Goal: Information Seeking & Learning: Learn about a topic

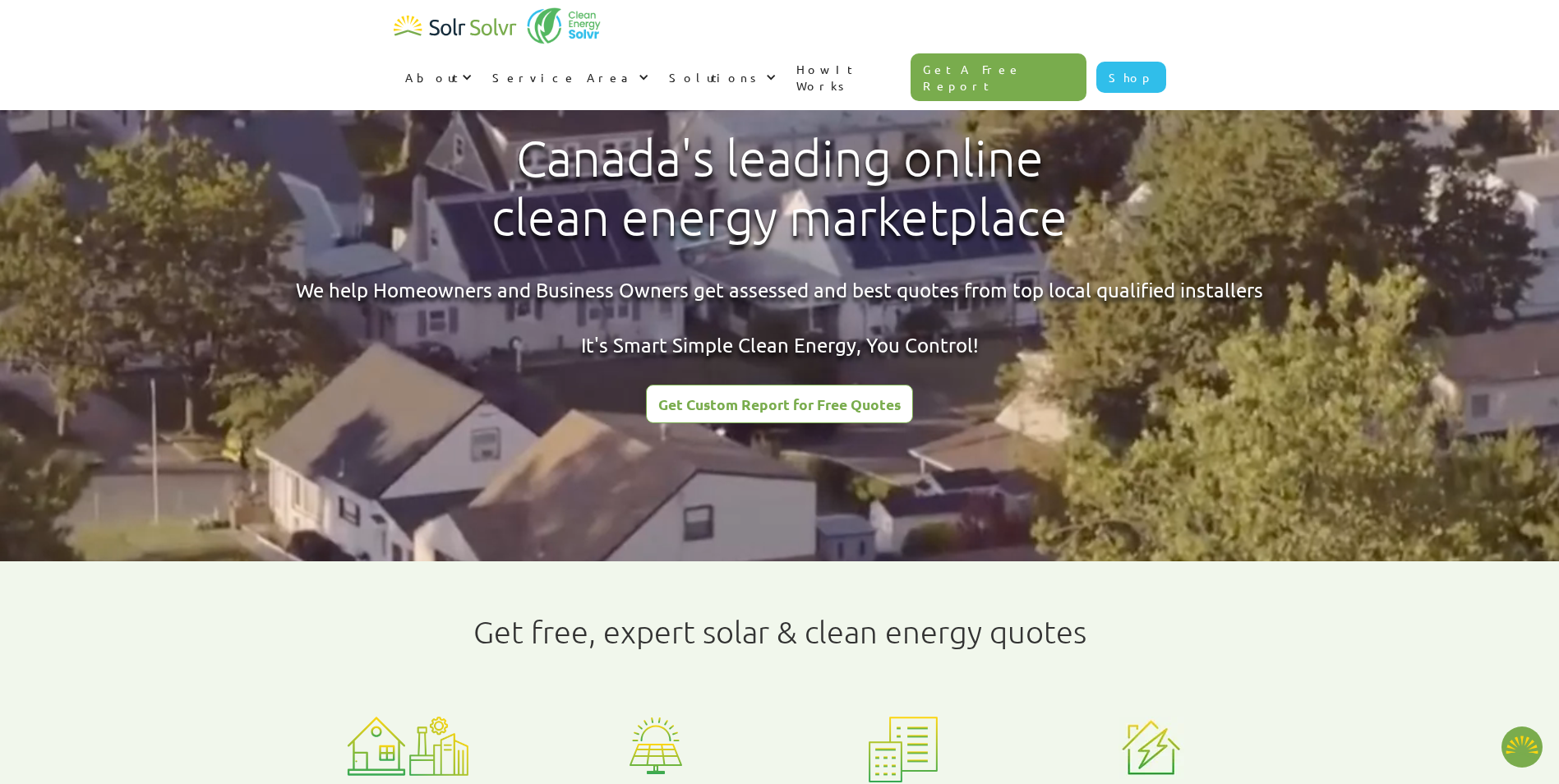
type textarea "x"
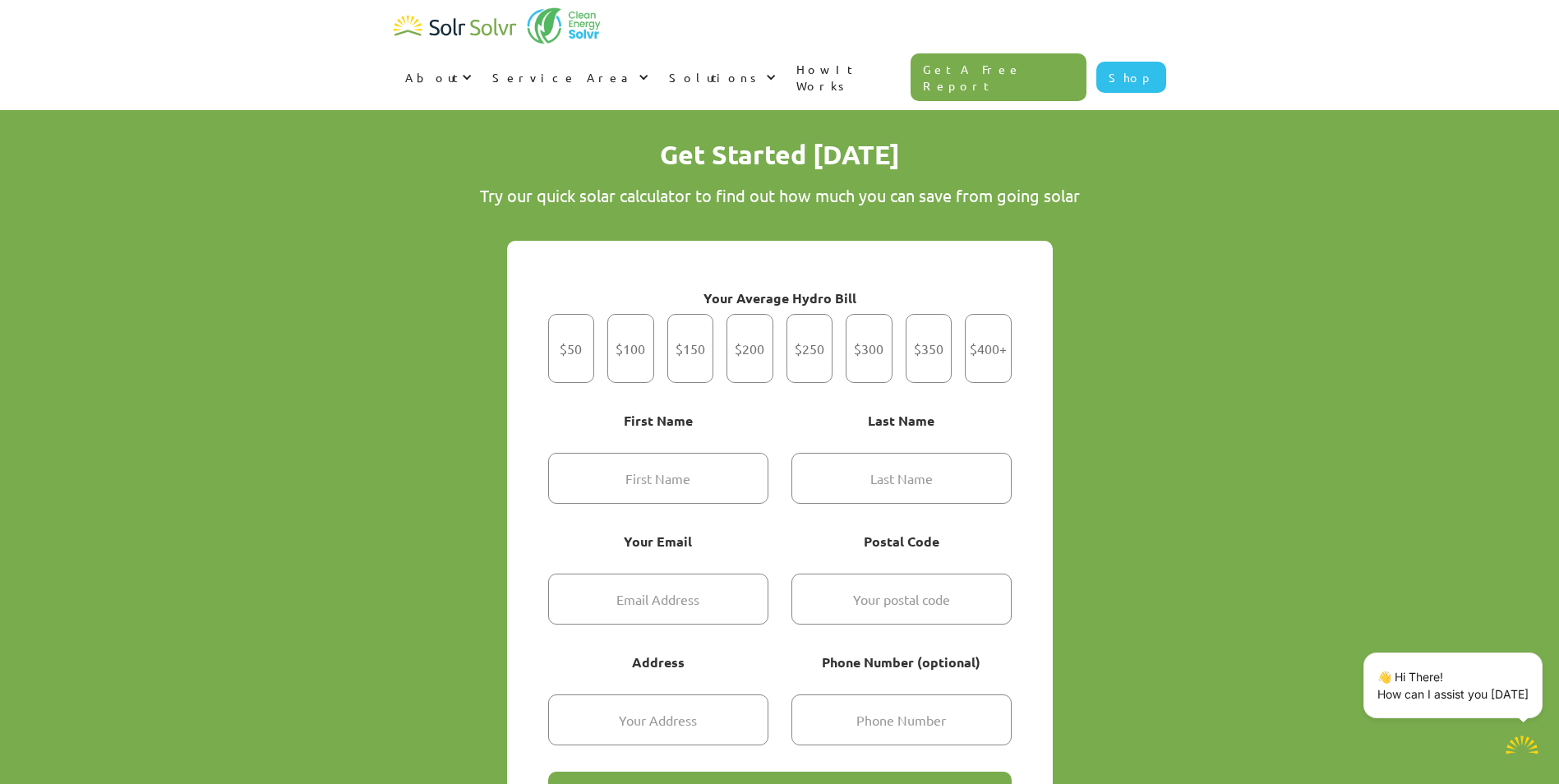
scroll to position [1068, 0]
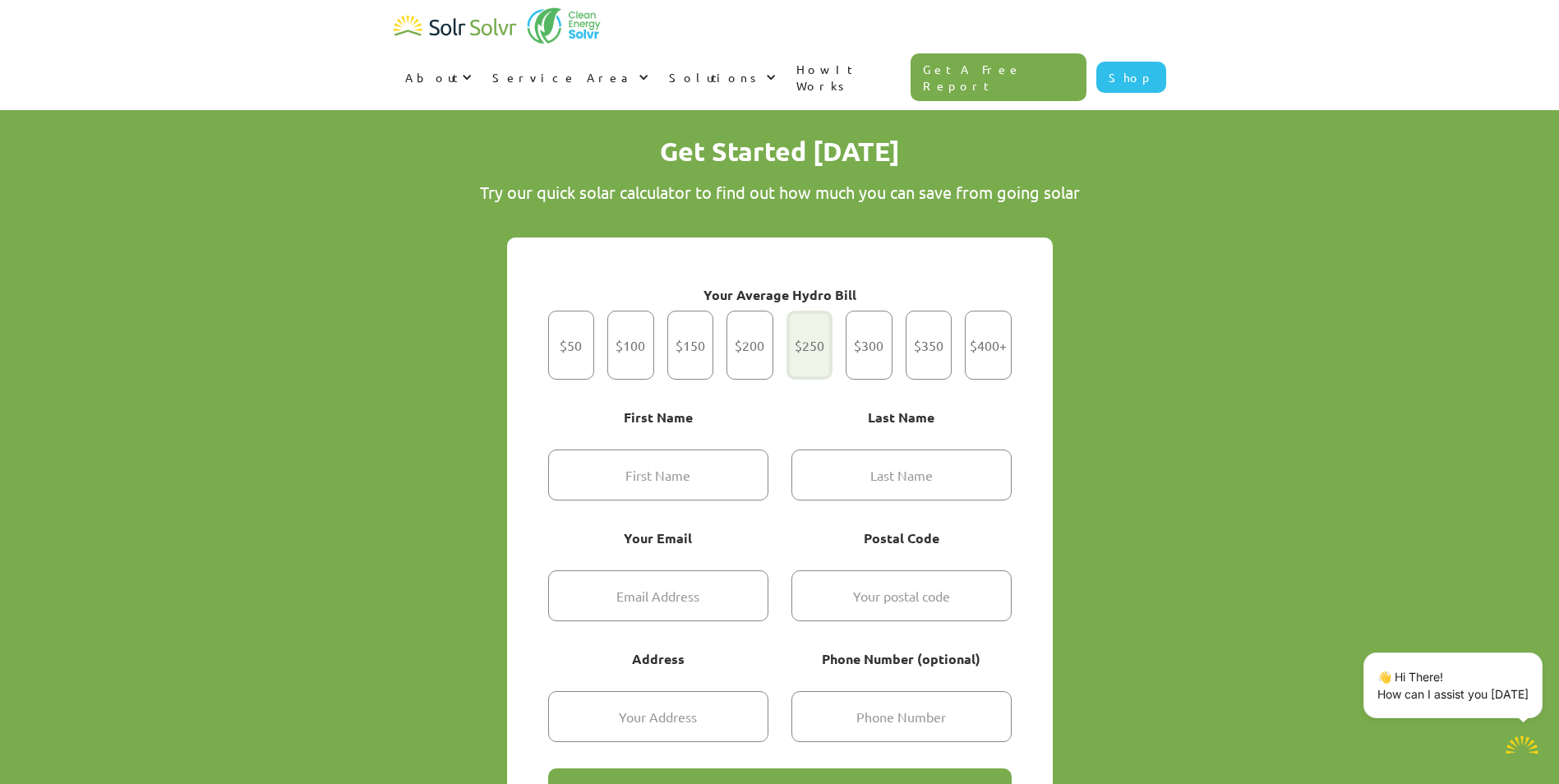
click at [817, 310] on div "Get Started" at bounding box center [810, 344] width 47 height 69
click at [815, 340] on input "$250" at bounding box center [809, 345] width 11 height 11
radio input "true"
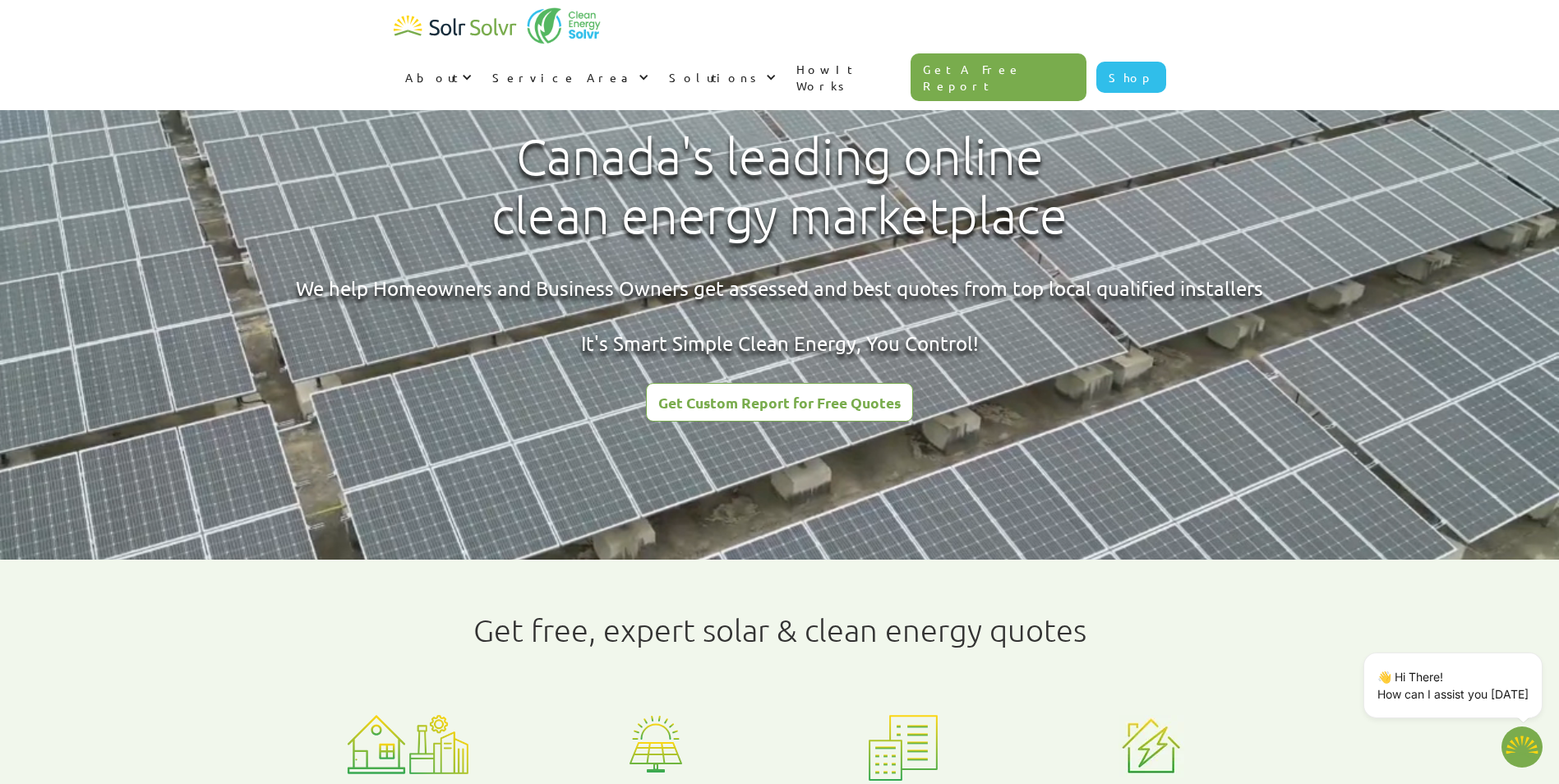
scroll to position [0, 0]
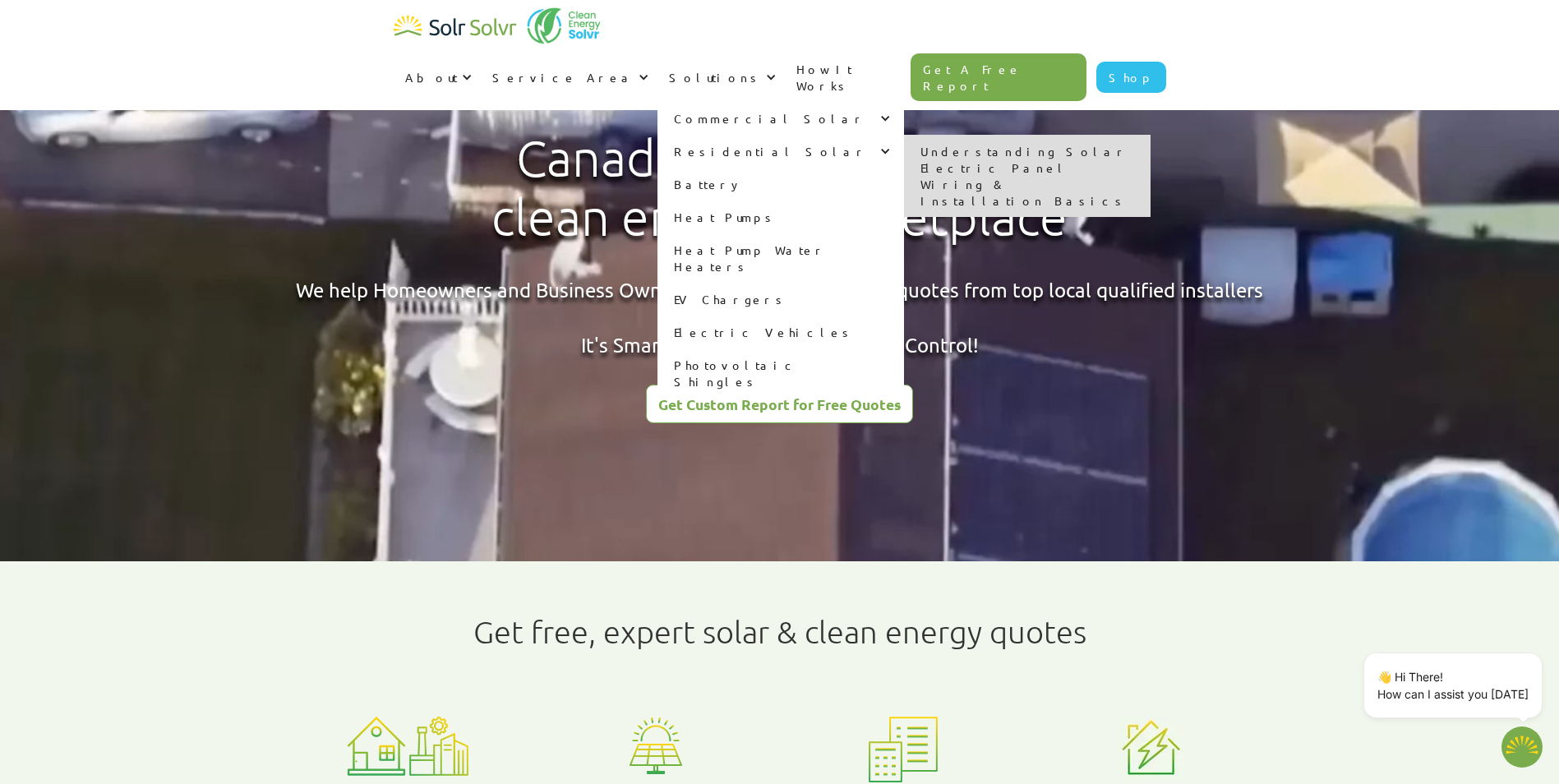
click at [1150, 135] on link "Understanding Solar Electric Panel Wiring & Installation Basics" at bounding box center [1027, 176] width 247 height 82
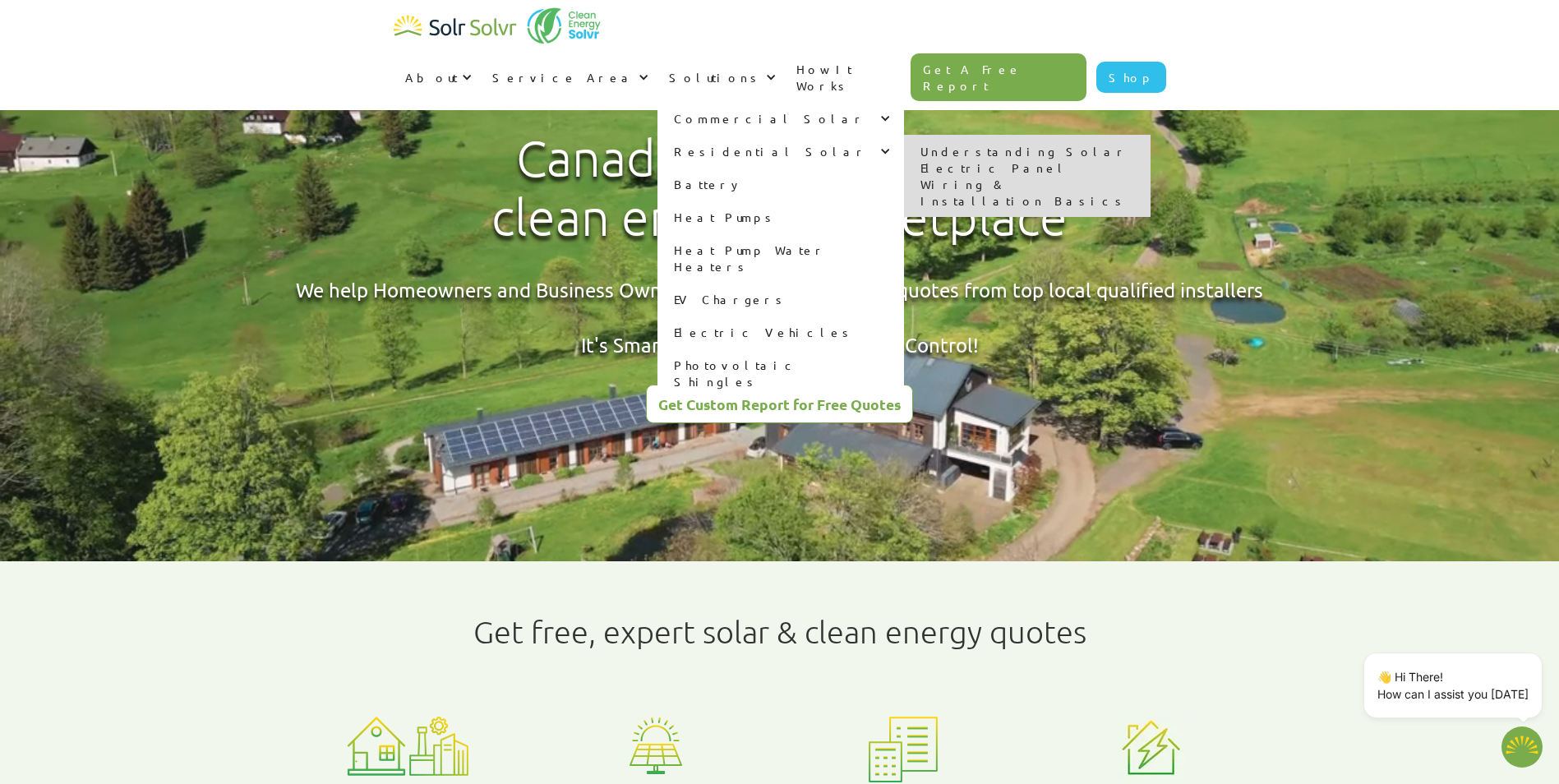
type textarea "x"
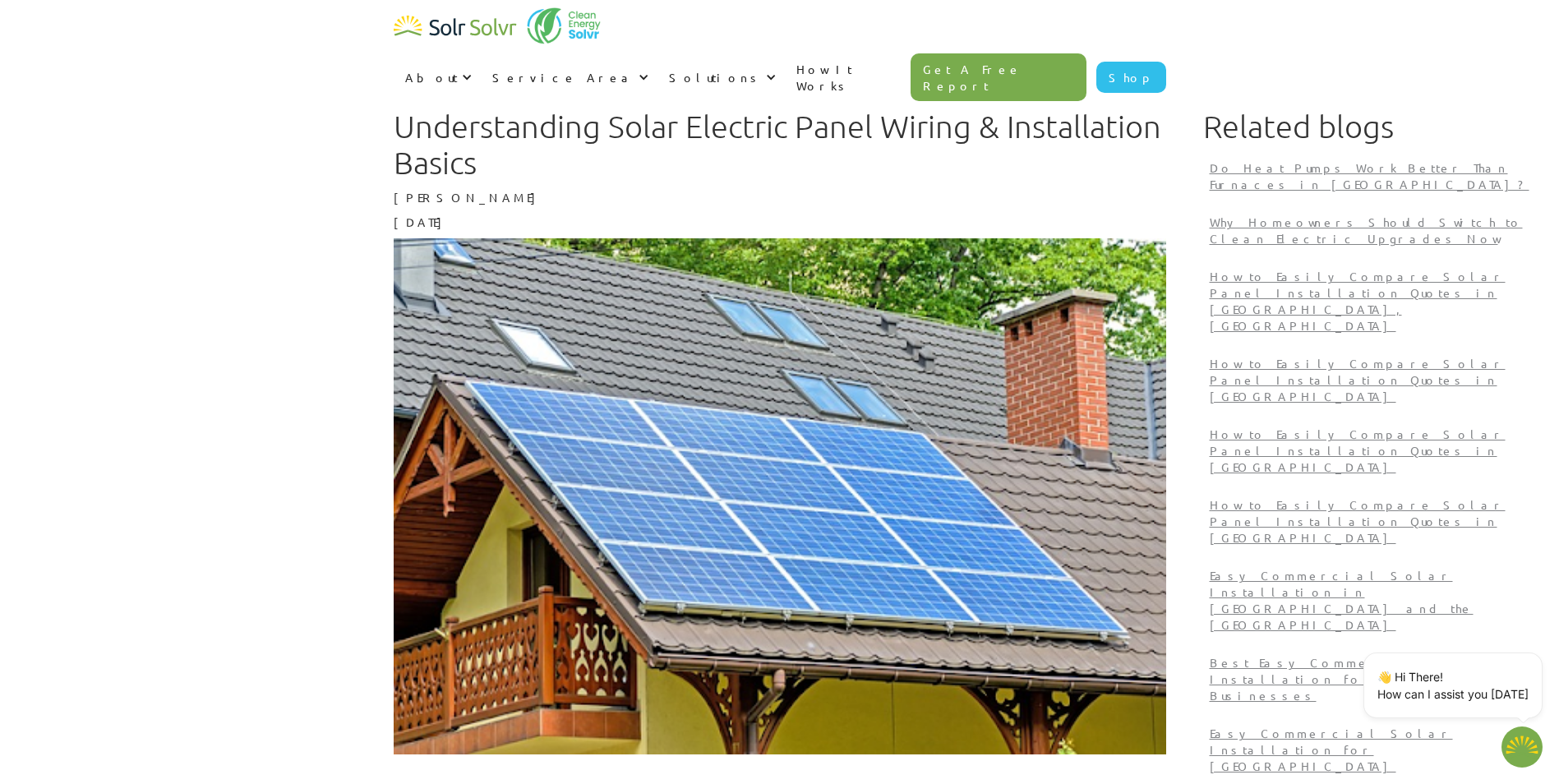
type textarea "x"
